Goal: Information Seeking & Learning: Learn about a topic

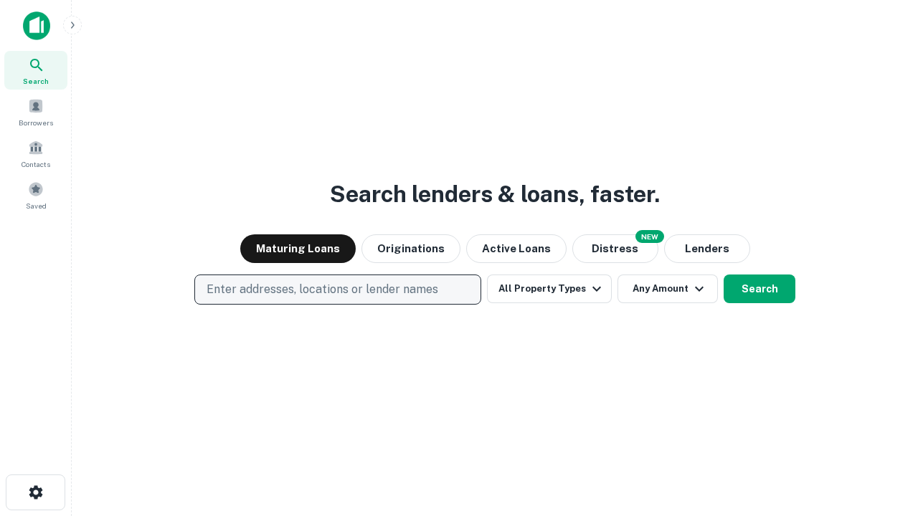
click at [337, 290] on p "Enter addresses, locations or lender names" at bounding box center [323, 289] width 232 height 17
type input "**********"
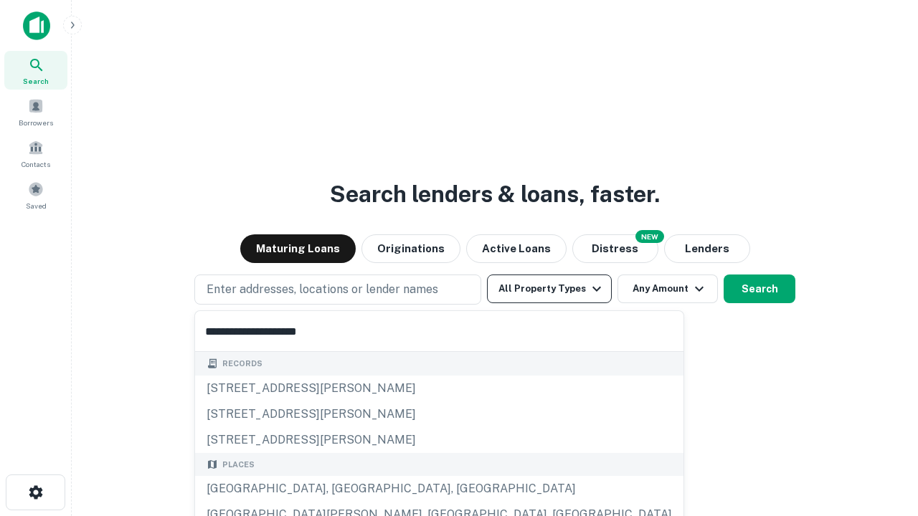
click at [343, 489] on div "[GEOGRAPHIC_DATA], [GEOGRAPHIC_DATA], [GEOGRAPHIC_DATA]" at bounding box center [439, 489] width 489 height 26
click at [549, 289] on button "All Property Types" at bounding box center [549, 289] width 125 height 29
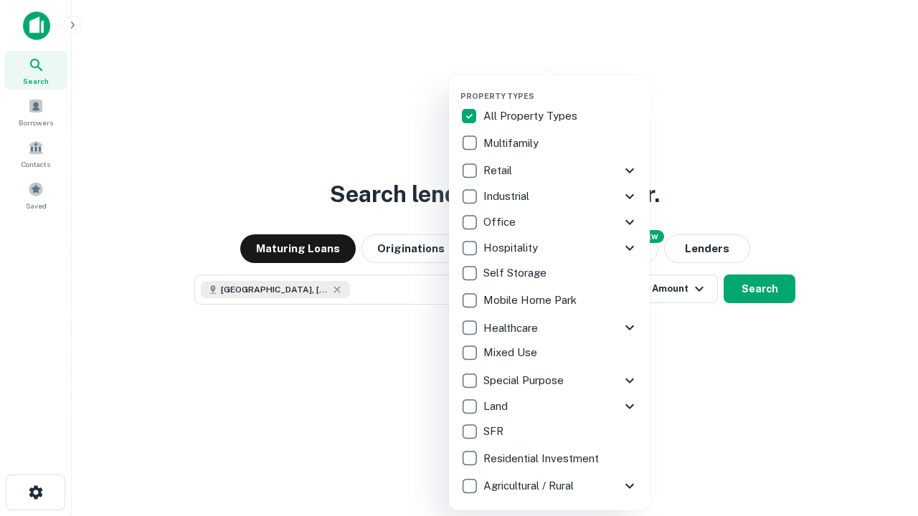
click at [561, 87] on button "button" at bounding box center [561, 87] width 201 height 1
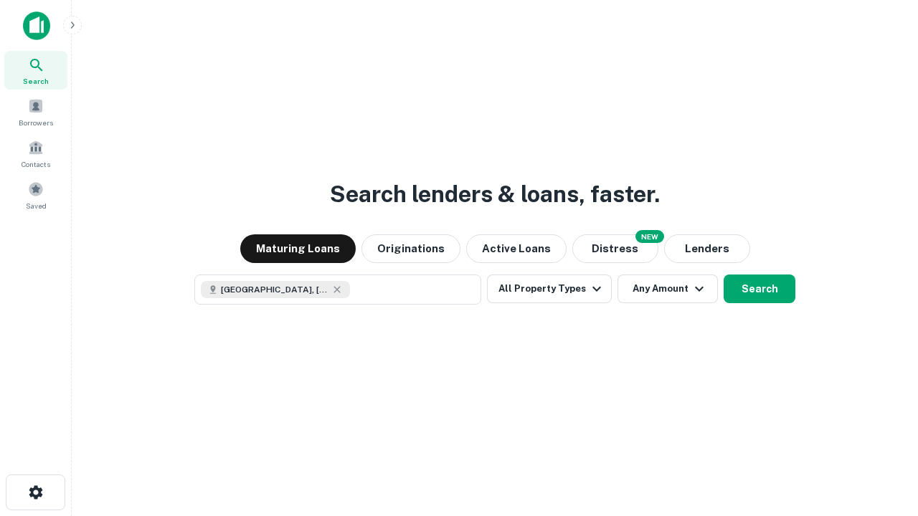
scroll to position [23, 0]
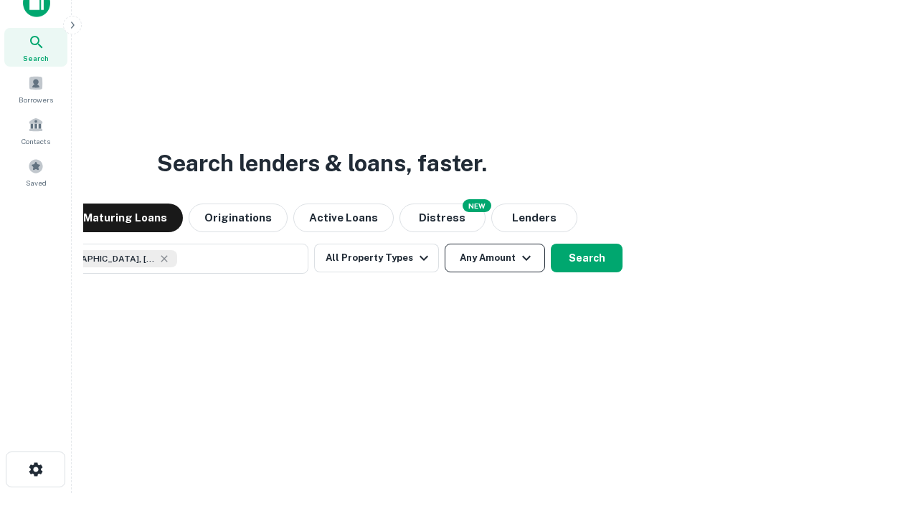
click at [445, 244] on button "Any Amount" at bounding box center [495, 258] width 100 height 29
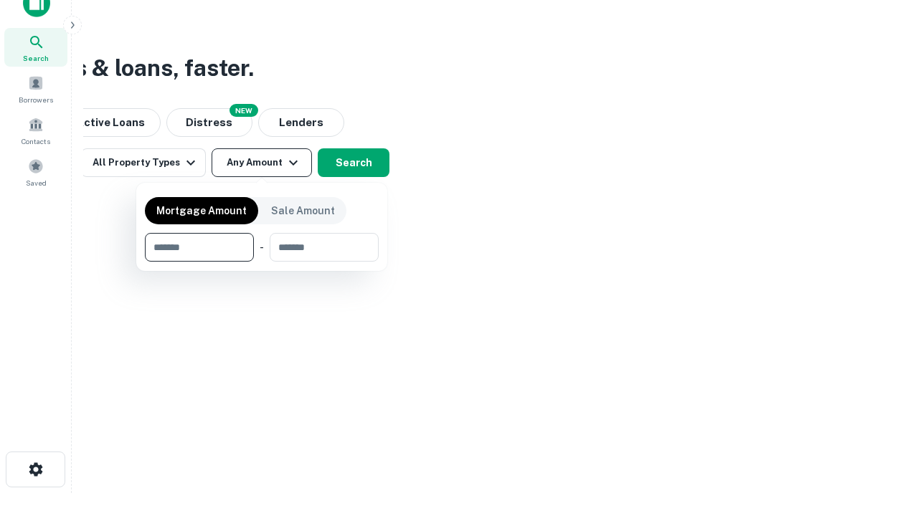
type input "*******"
click at [262, 262] on button "button" at bounding box center [262, 262] width 234 height 1
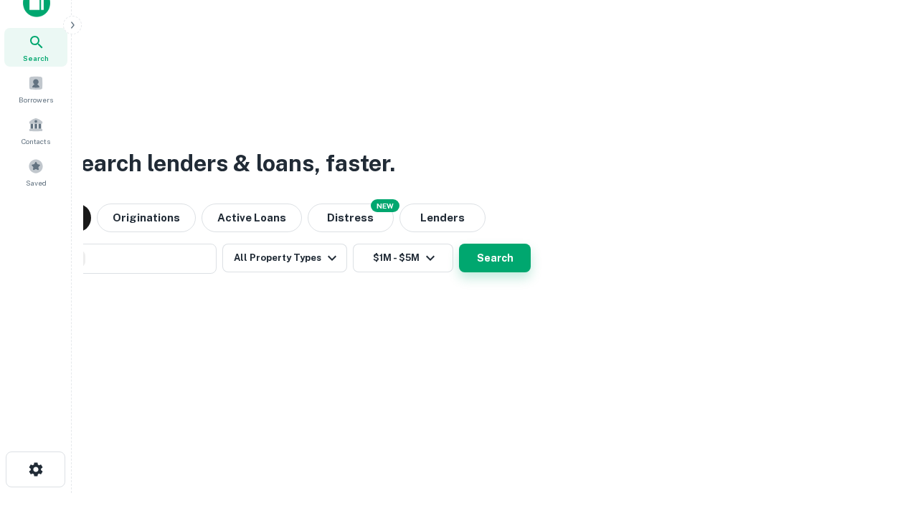
click at [459, 244] on button "Search" at bounding box center [495, 258] width 72 height 29
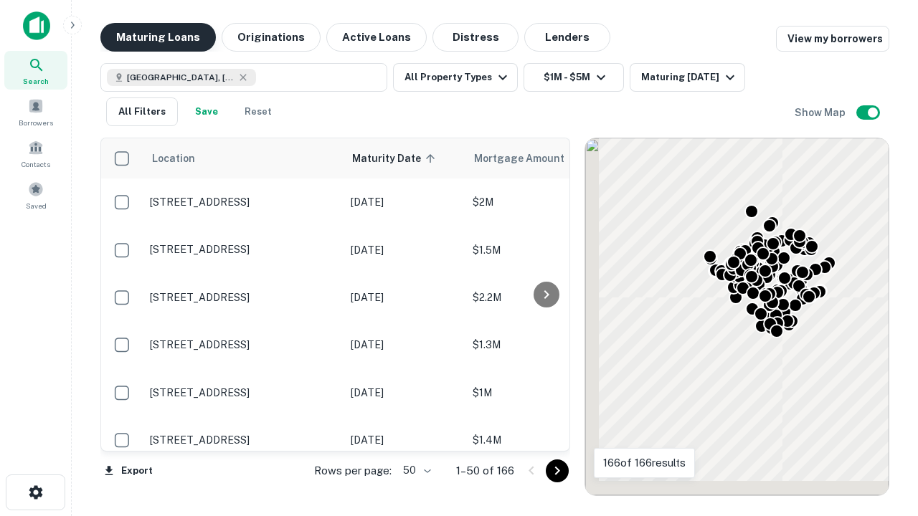
click at [158, 37] on button "Maturing Loans" at bounding box center [157, 37] width 115 height 29
